Goal: Task Accomplishment & Management: Use online tool/utility

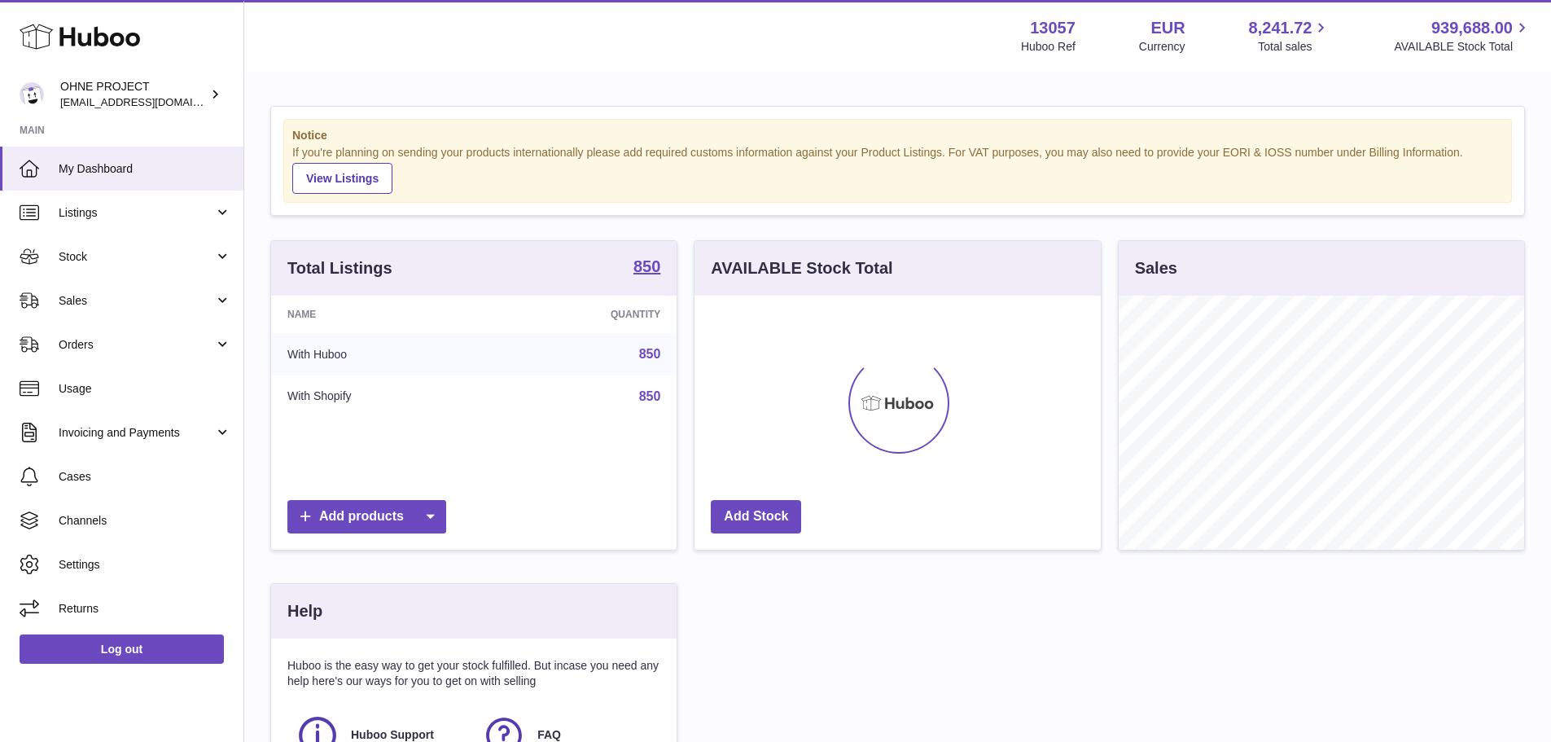
scroll to position [254, 406]
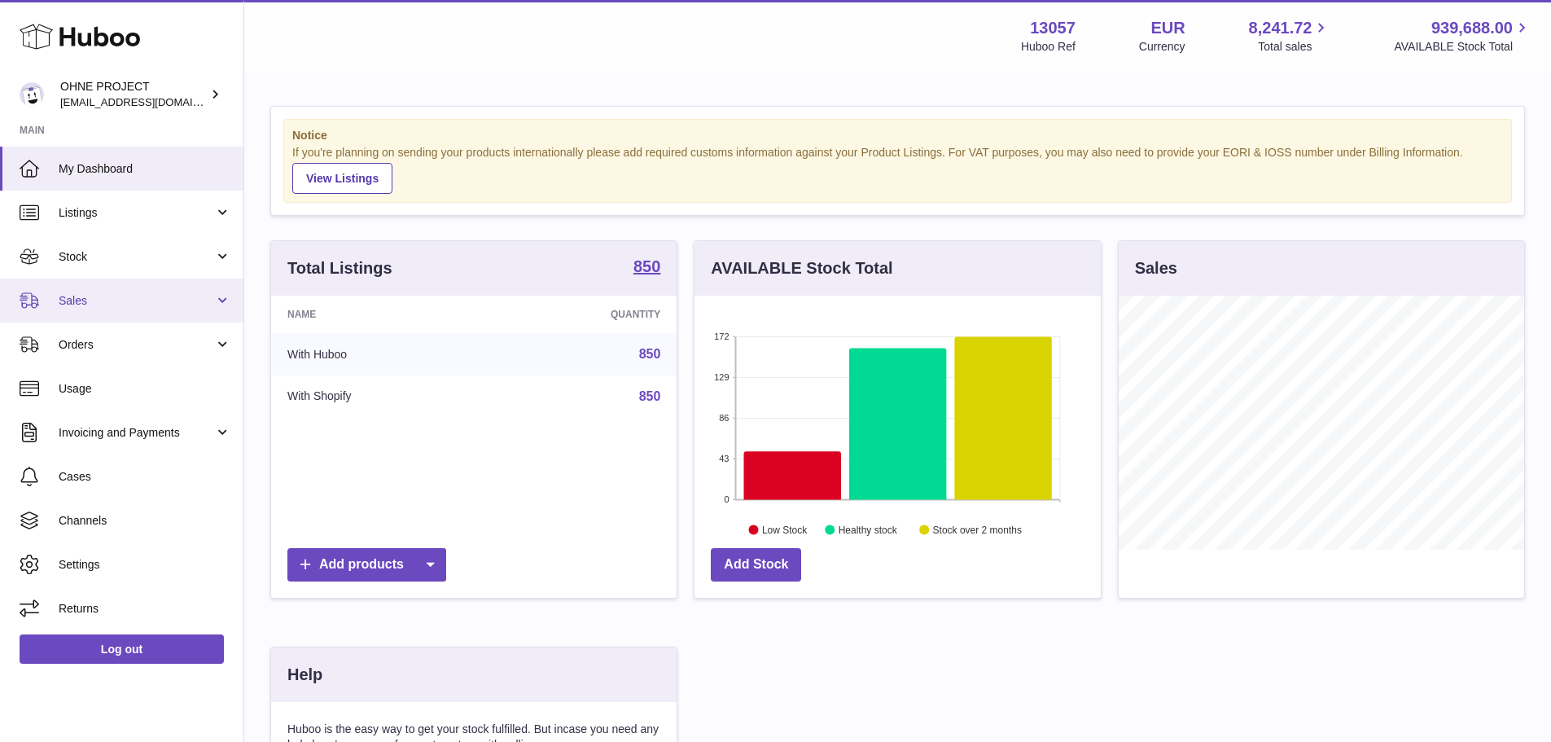
click at [134, 287] on link "Sales" at bounding box center [121, 301] width 243 height 44
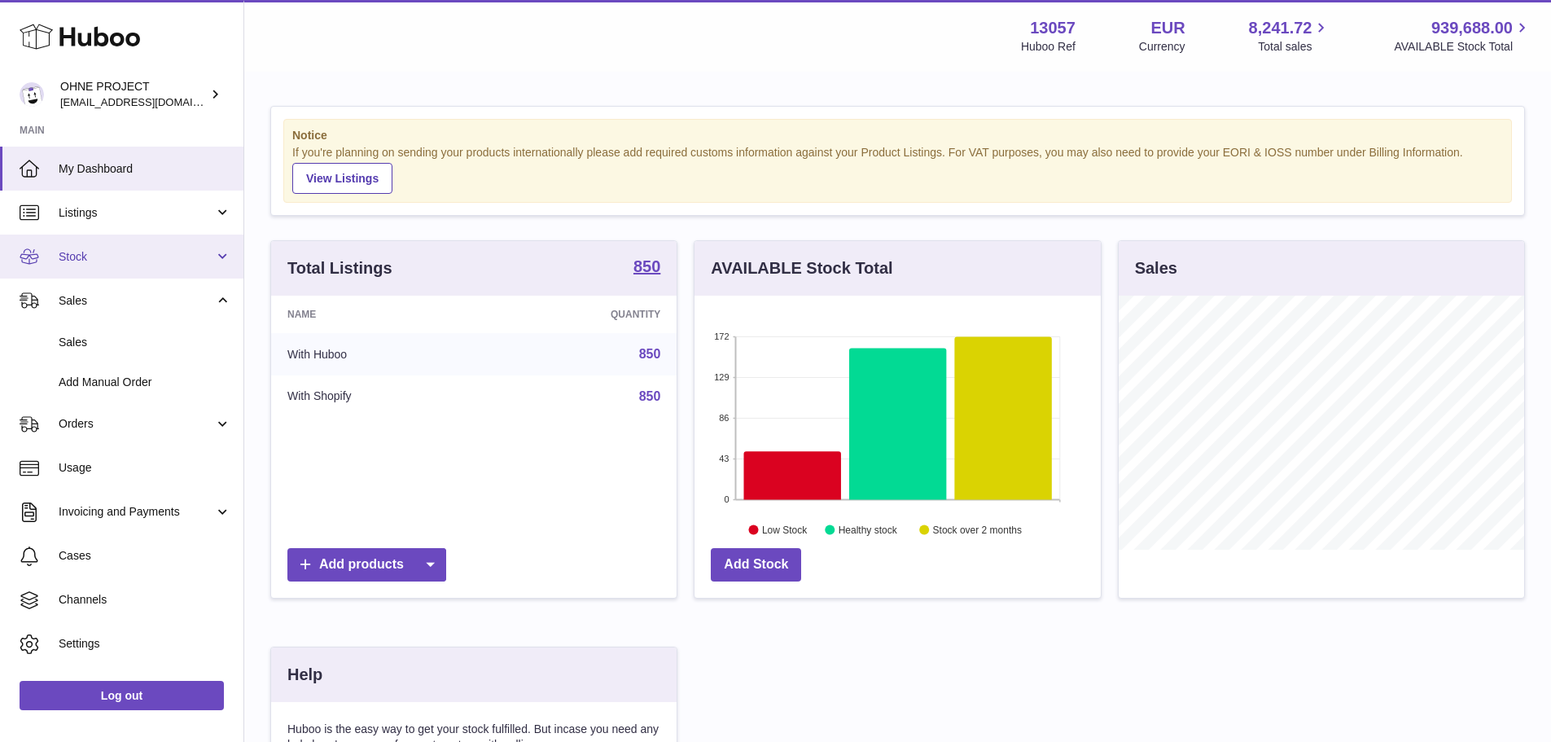
click at [129, 243] on link "Stock" at bounding box center [121, 257] width 243 height 44
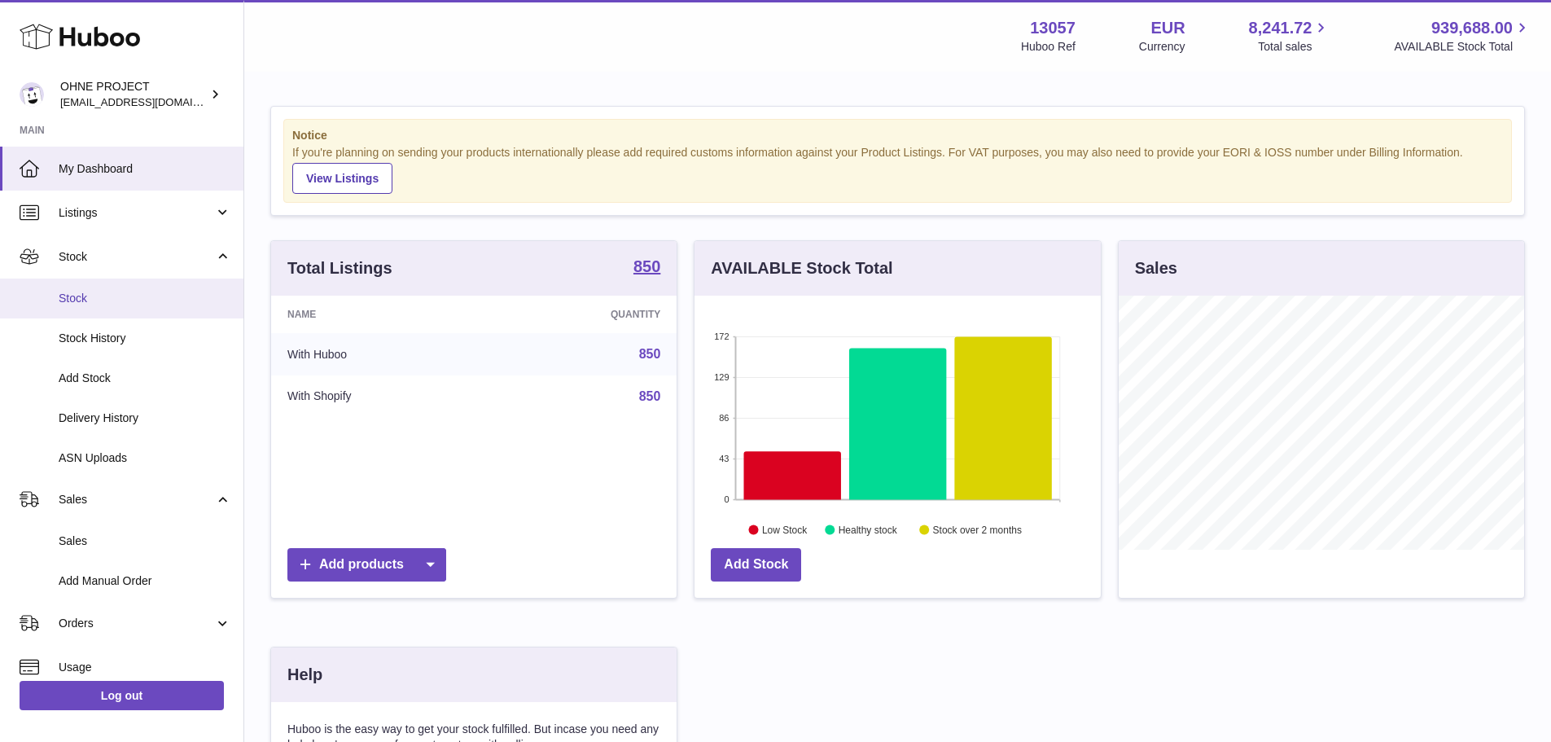
click at [121, 301] on span "Stock" at bounding box center [145, 298] width 173 height 15
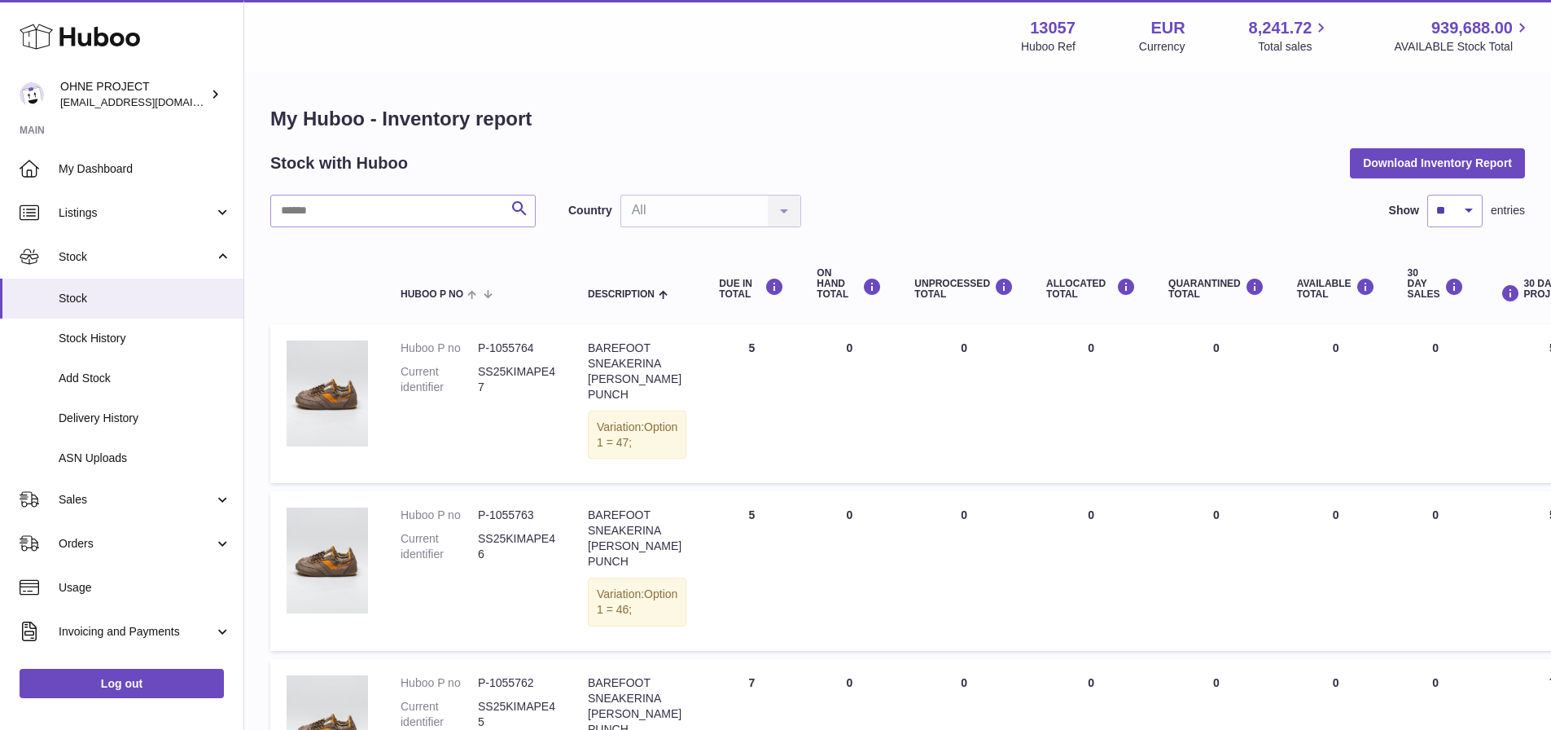
drag, startPoint x: 410, startPoint y: 191, endPoint x: 407, endPoint y: 203, distance: 12.5
click at [407, 209] on input "text" at bounding box center [402, 211] width 265 height 33
type input "*"
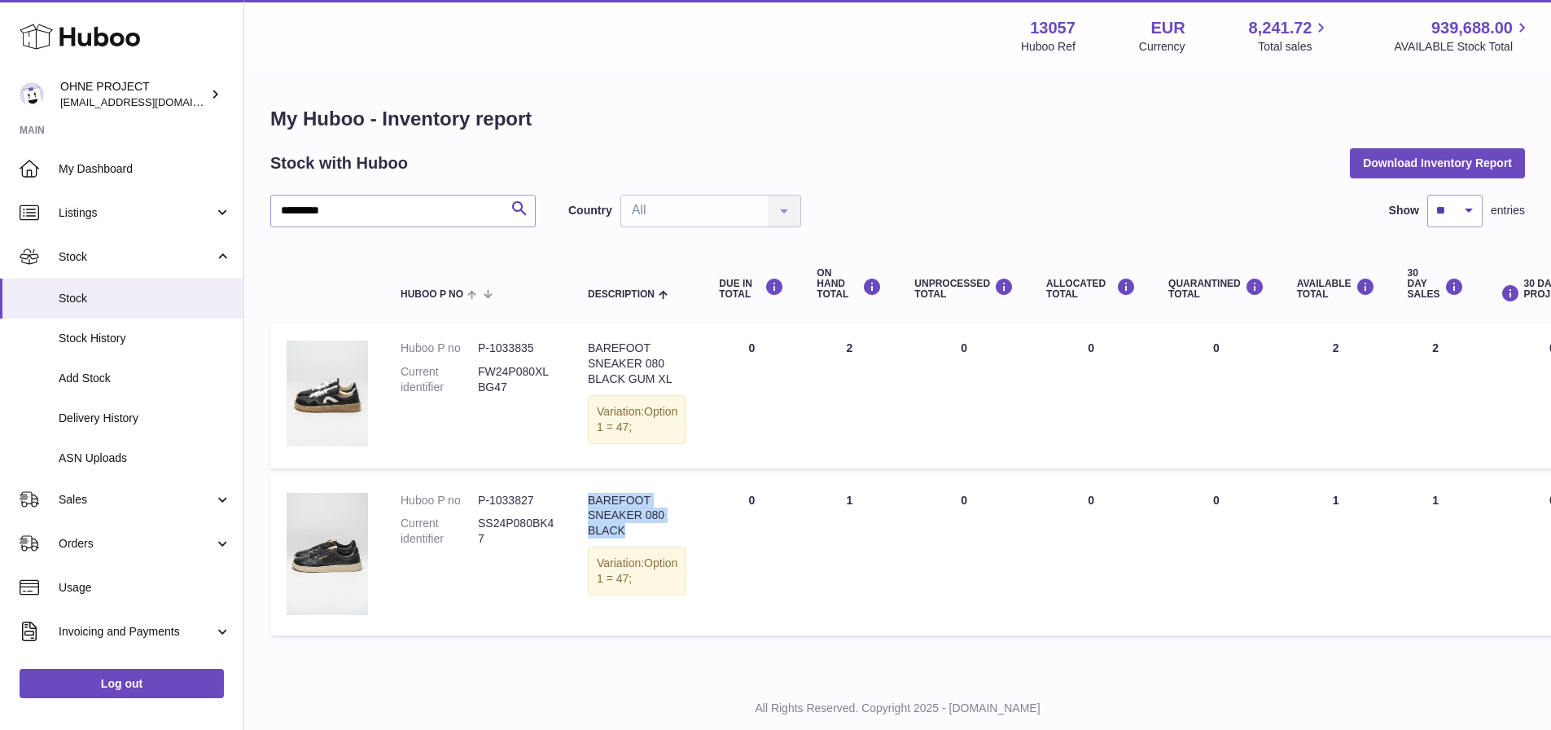
drag, startPoint x: 623, startPoint y: 560, endPoint x: 587, endPoint y: 536, distance: 43.4
click at [587, 536] on td "Description BAREFOOT SNEAKER 080 BLACK Variation: Option 1 = 47;" at bounding box center [637, 555] width 131 height 159
copy div "BAREFOOT SNEAKER 080 BLACK"
click at [510, 546] on dd "SS24P080BK47" at bounding box center [516, 530] width 77 height 31
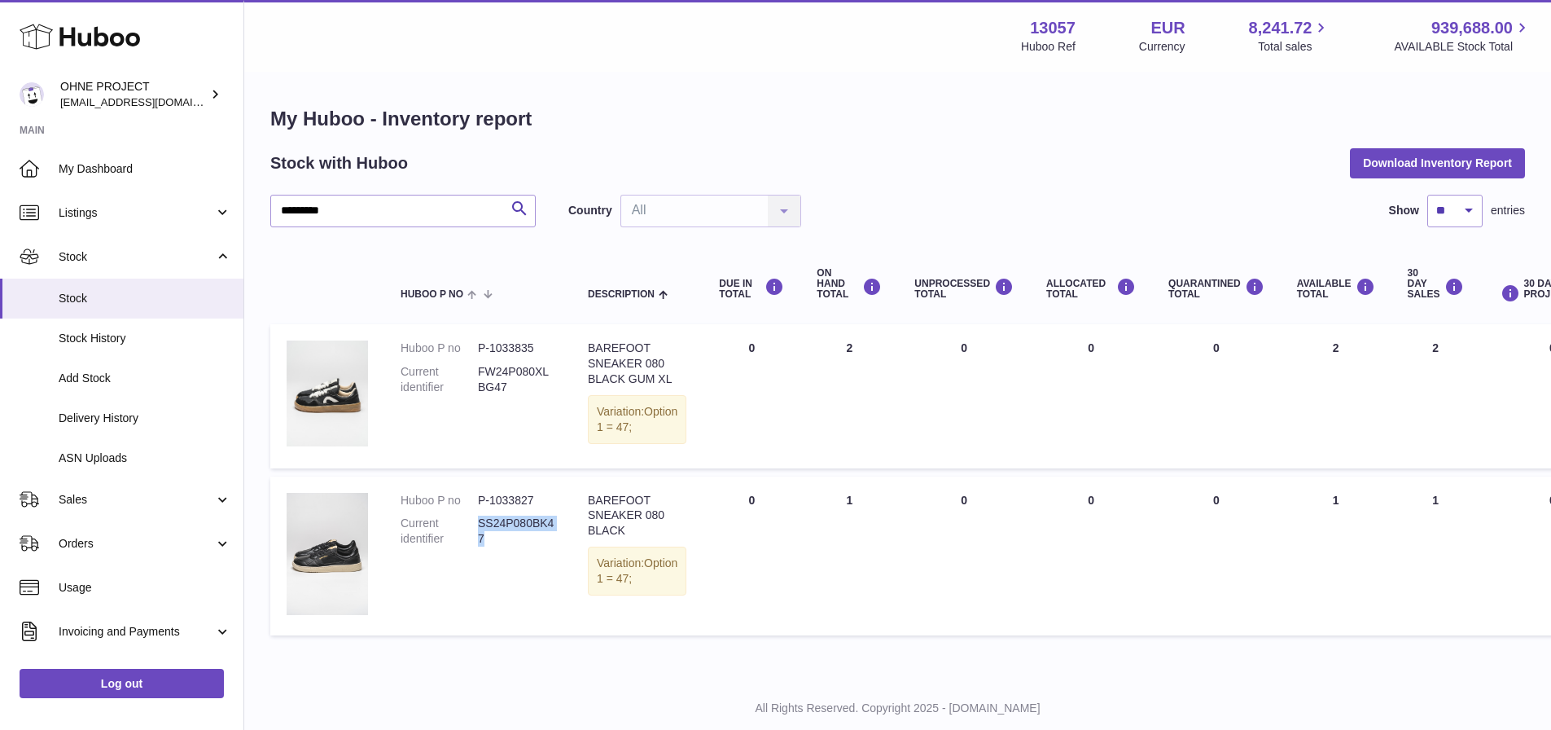
copy dd "SS24P080BK47"
drag, startPoint x: 229, startPoint y: 203, endPoint x: 208, endPoint y: 202, distance: 21.2
click at [208, 202] on div "Huboo OHNE PROJECT [EMAIL_ADDRESS][DOMAIN_NAME] Main My Dashboard Listings Not …" at bounding box center [775, 385] width 1551 height 771
paste input "***"
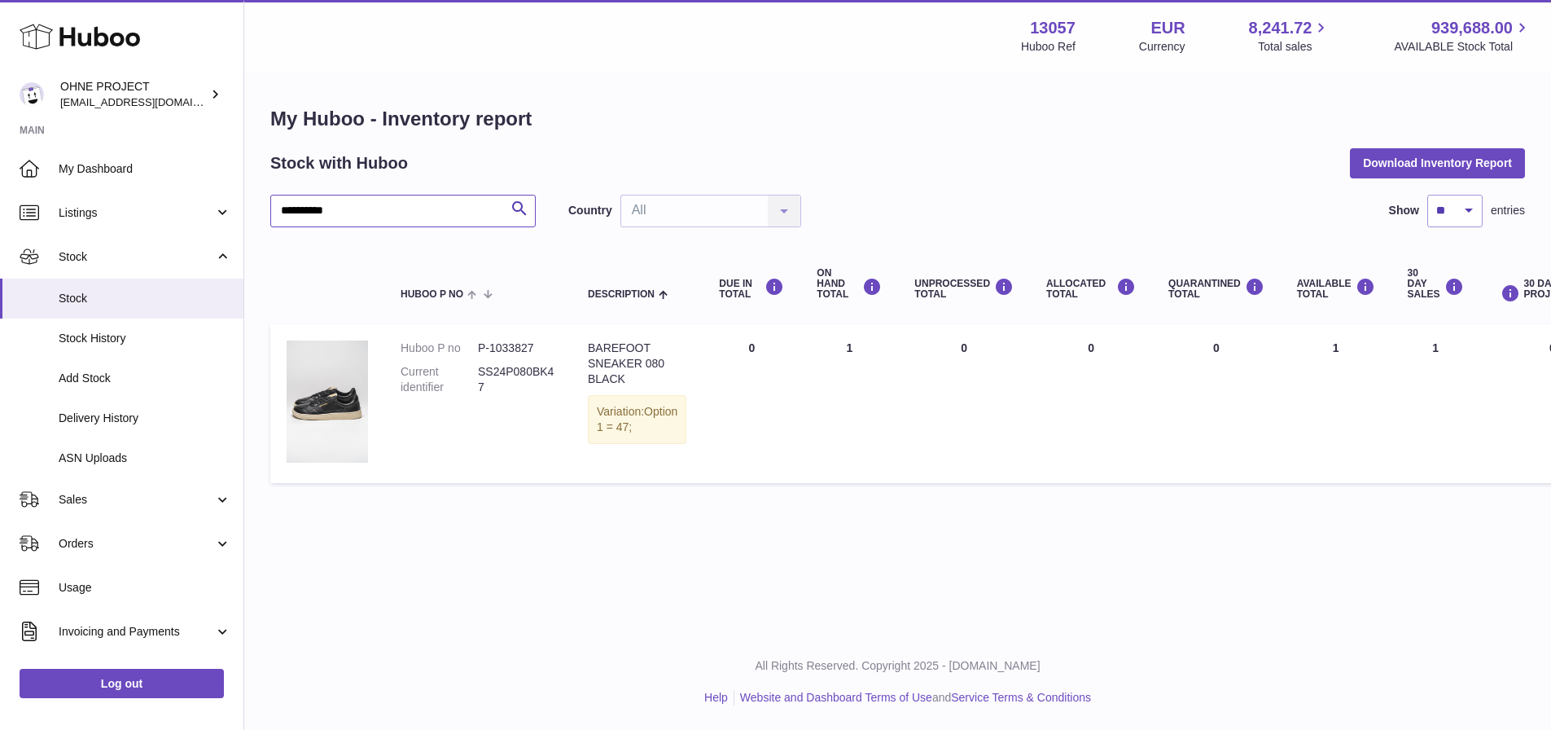
type input "**********"
click at [118, 508] on link "Sales" at bounding box center [121, 499] width 243 height 44
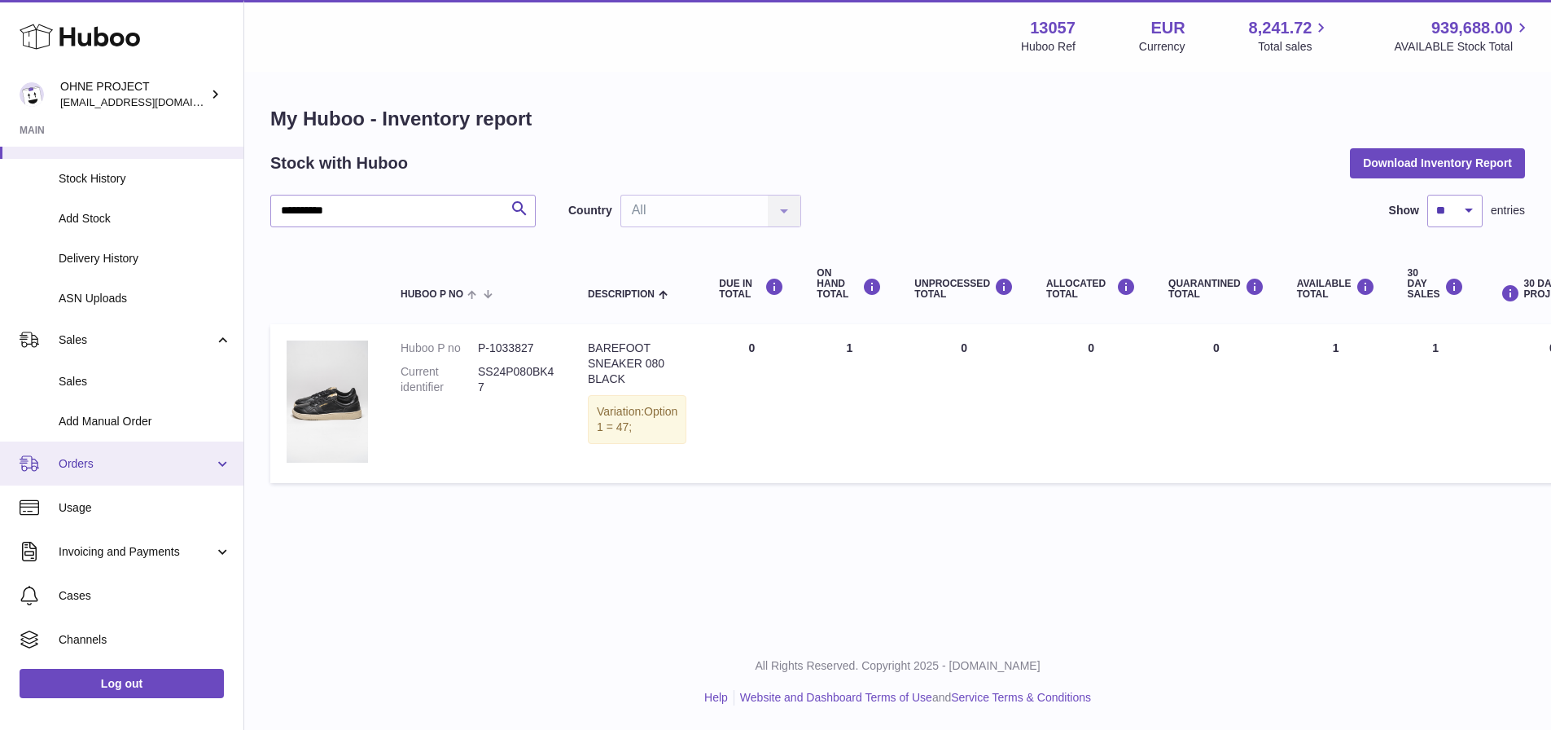
scroll to position [163, 0]
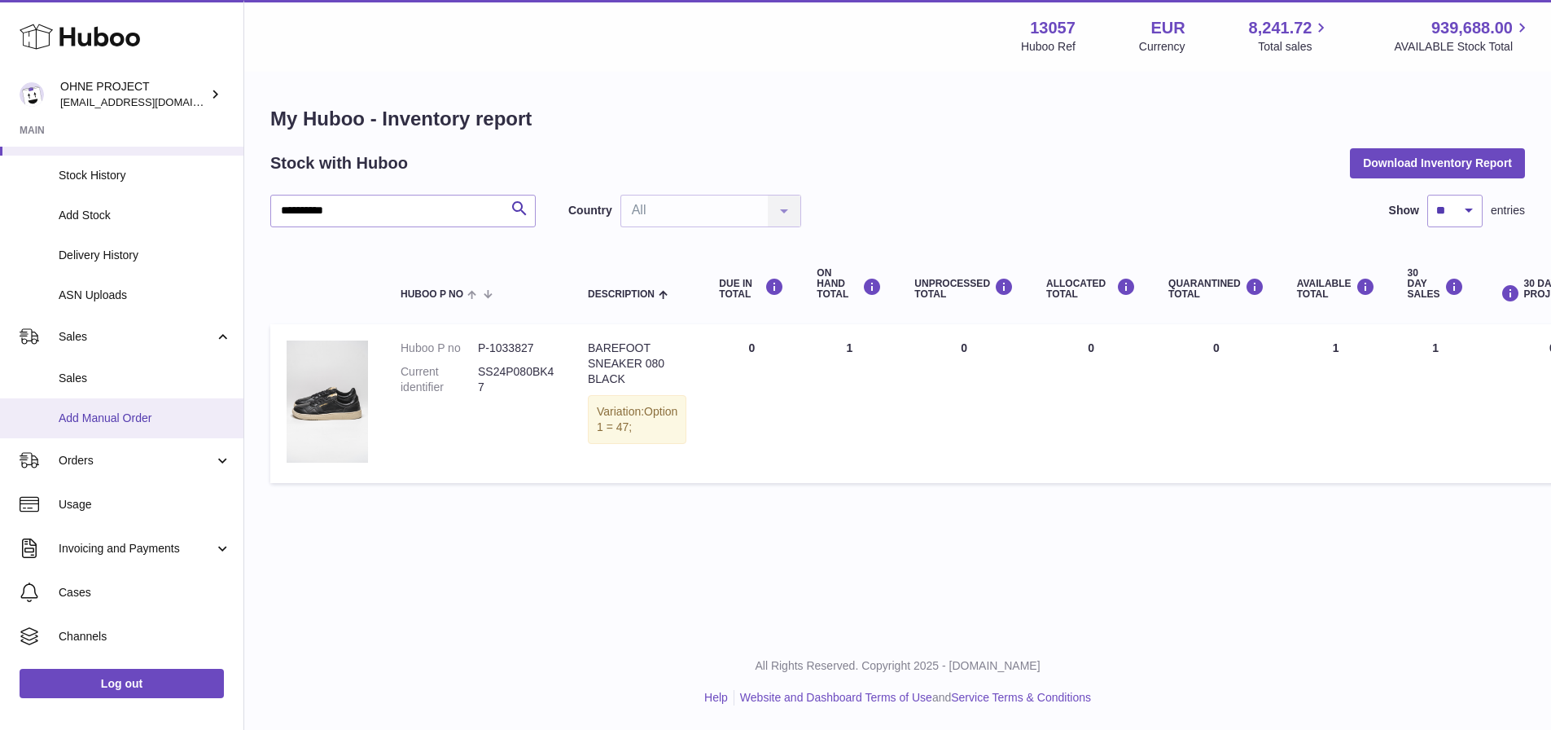
click at [128, 418] on span "Add Manual Order" at bounding box center [145, 417] width 173 height 15
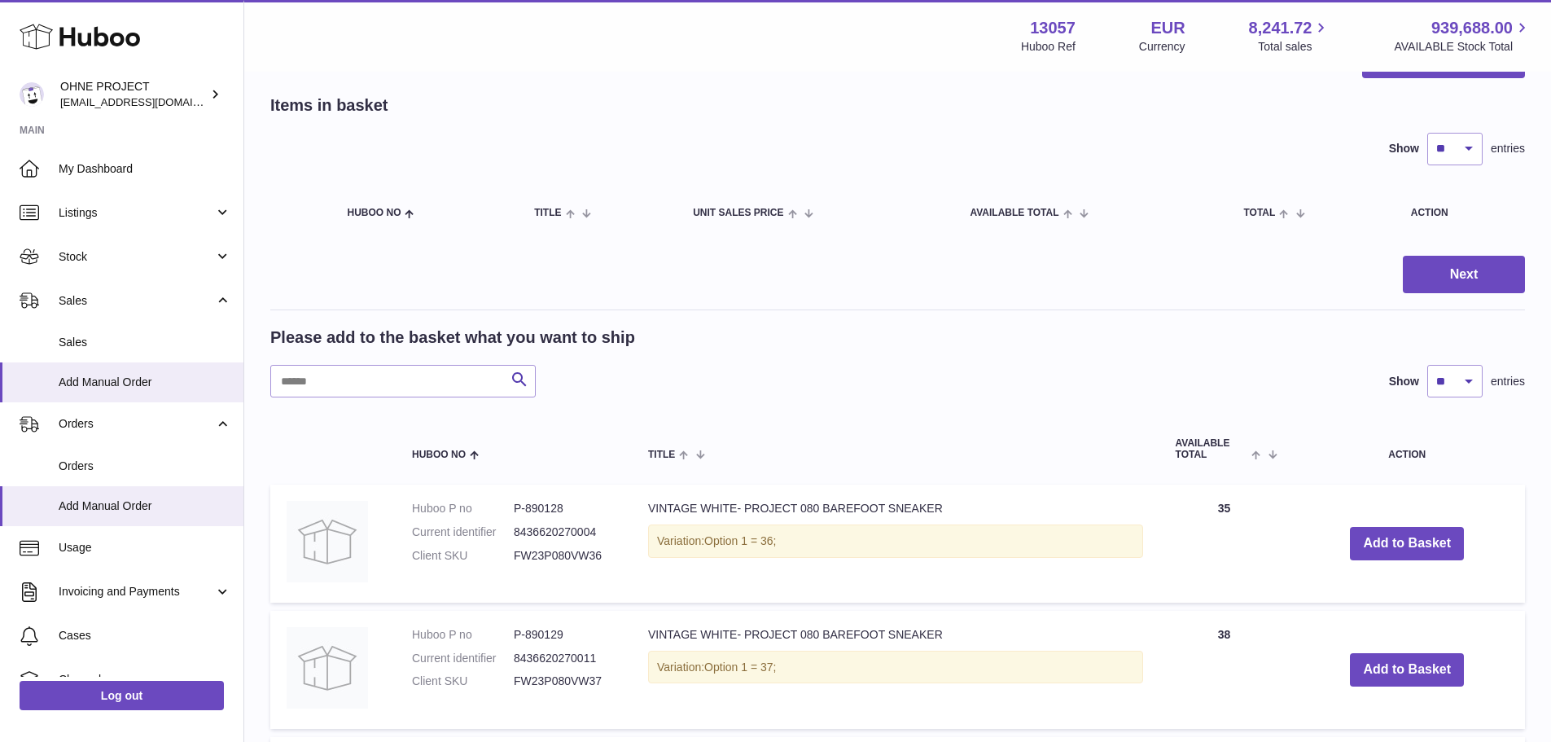
scroll to position [163, 0]
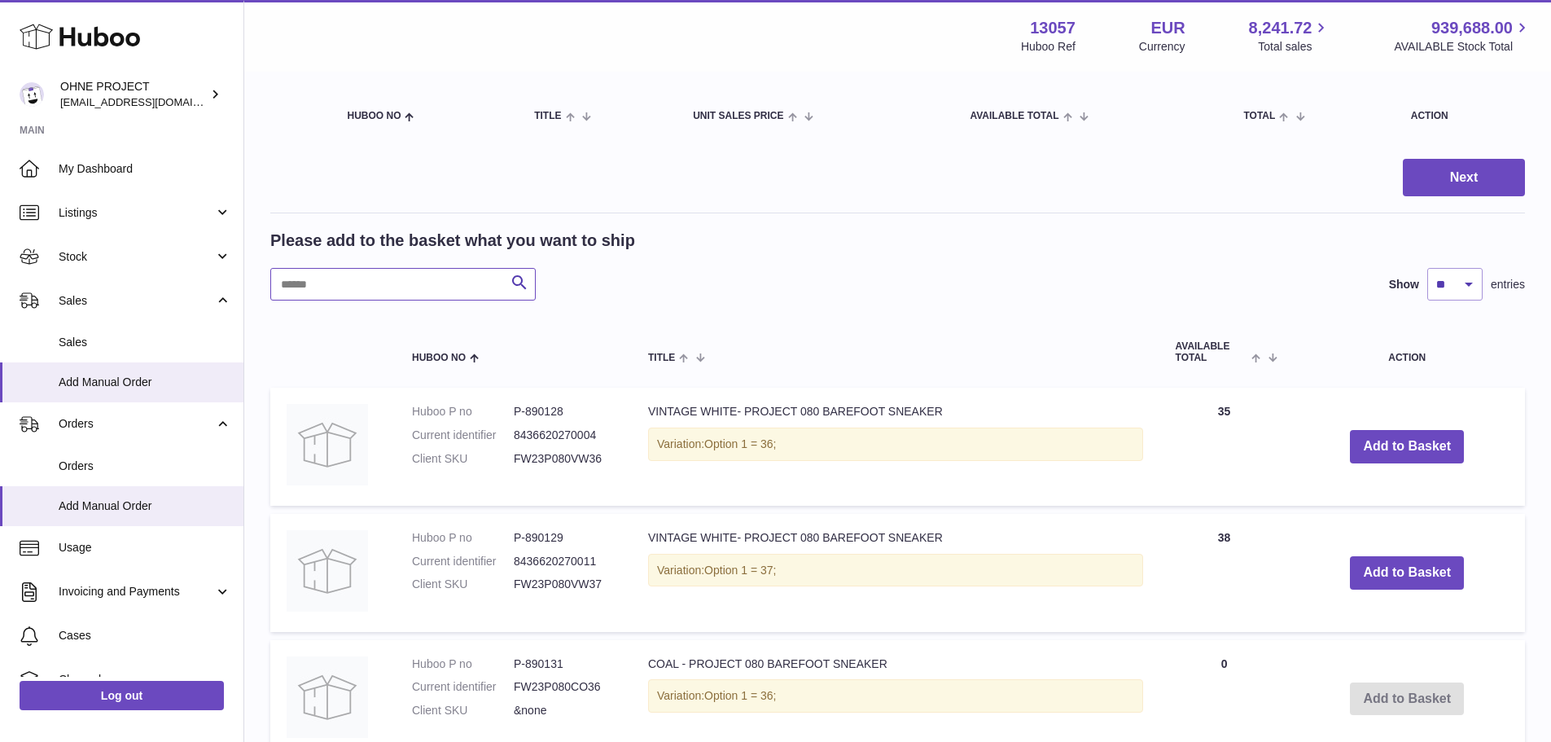
click at [485, 289] on input "text" at bounding box center [402, 284] width 265 height 33
paste input "**********"
type input "**********"
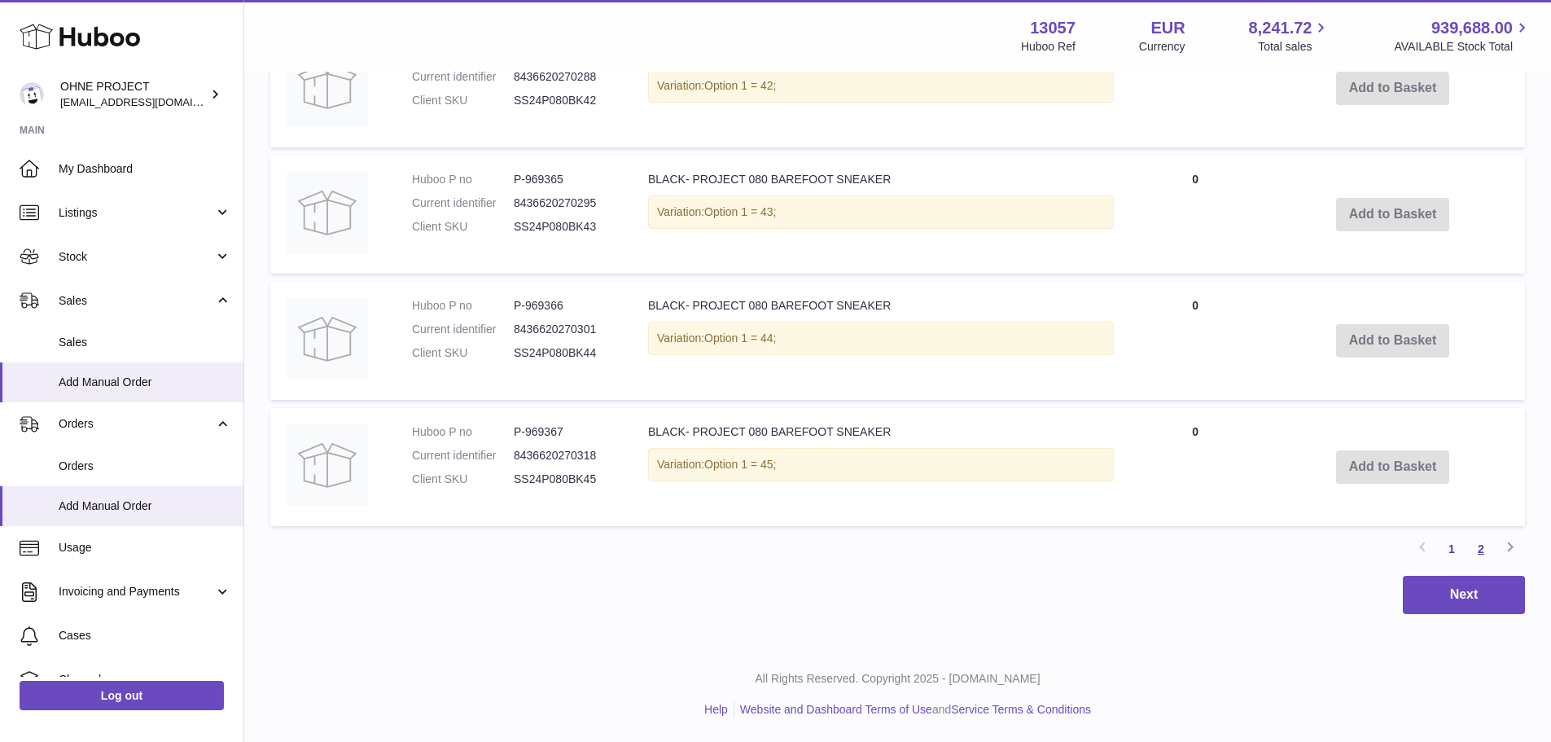
click at [1485, 551] on link "2" at bounding box center [1481, 548] width 29 height 29
